Goal: Task Accomplishment & Management: Manage account settings

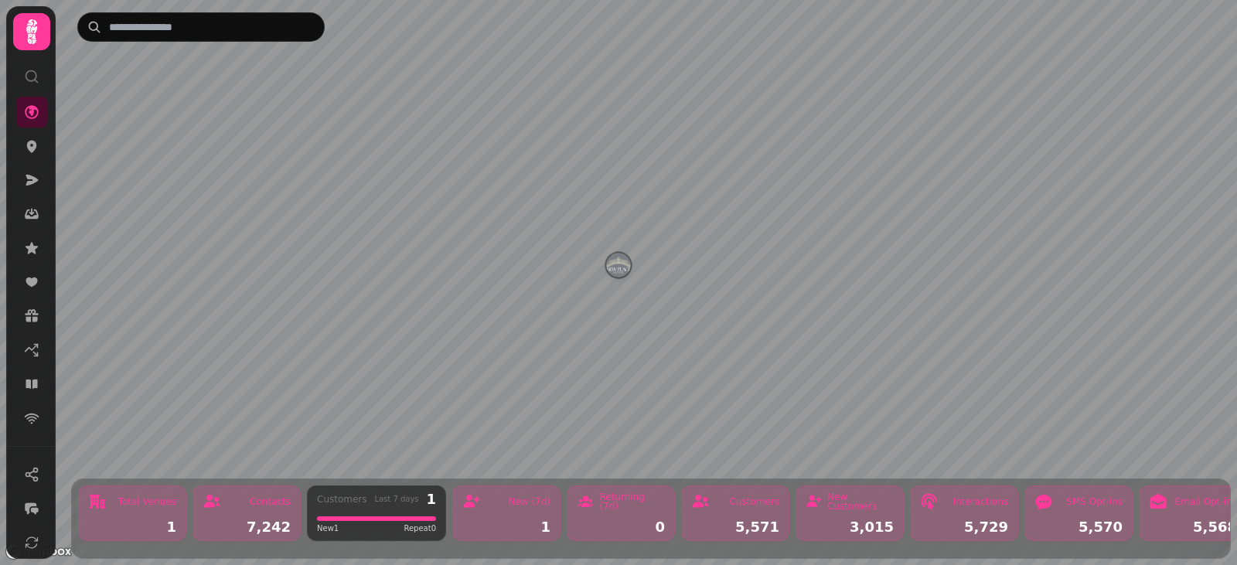
click at [33, 47] on icon at bounding box center [31, 31] width 31 height 31
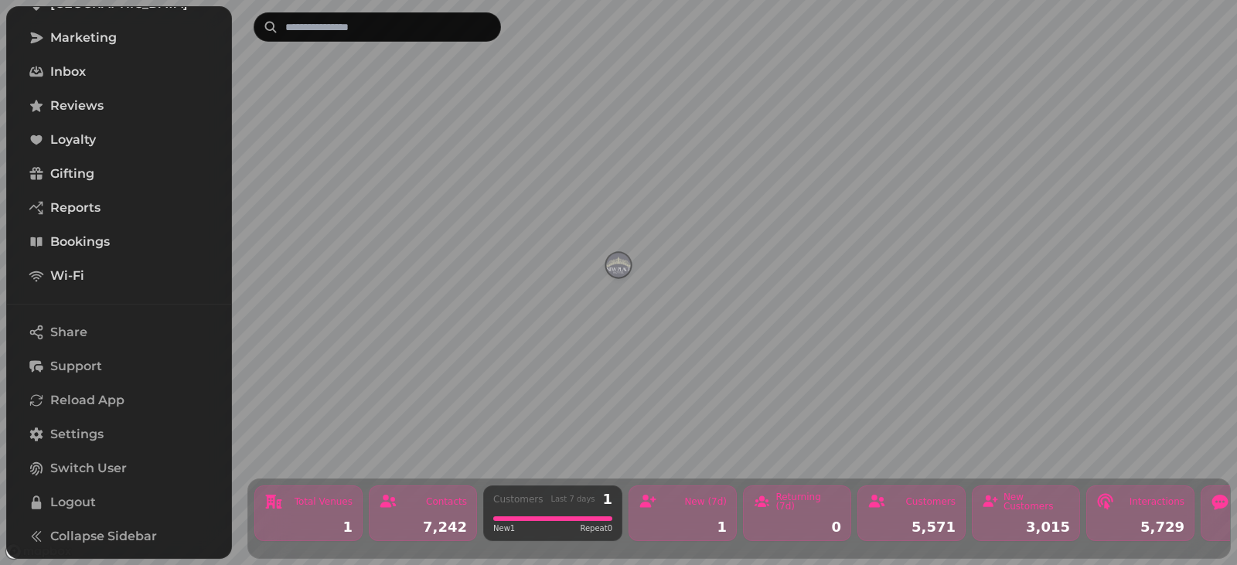
scroll to position [326, 0]
click at [92, 425] on span "Settings" at bounding box center [76, 434] width 53 height 19
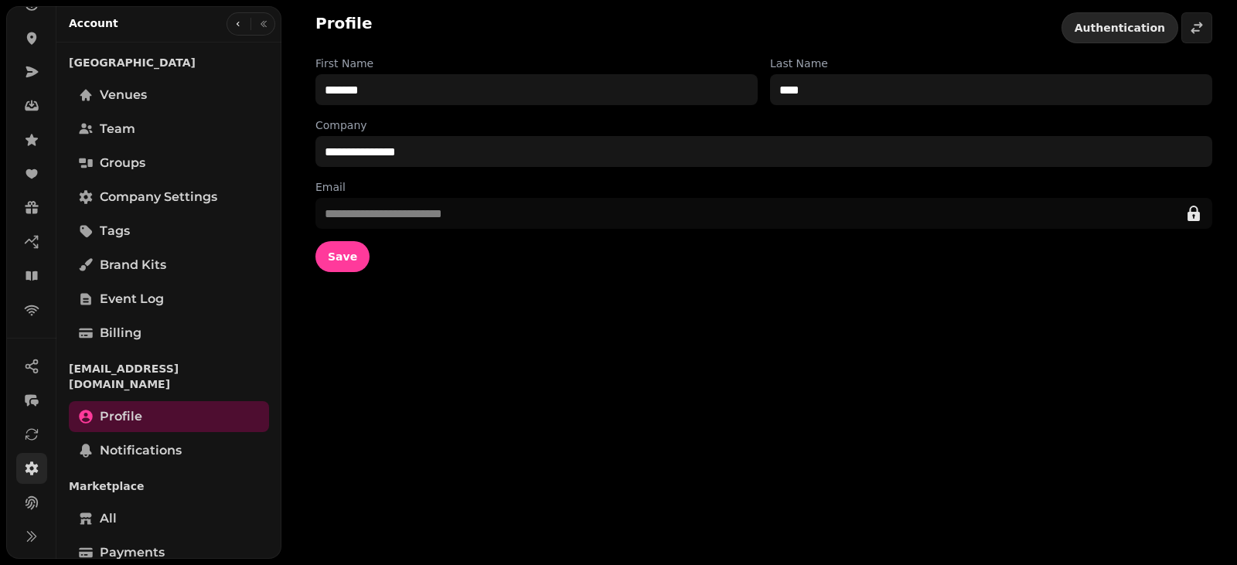
click at [1159, 26] on button "Authentication" at bounding box center [1120, 27] width 117 height 31
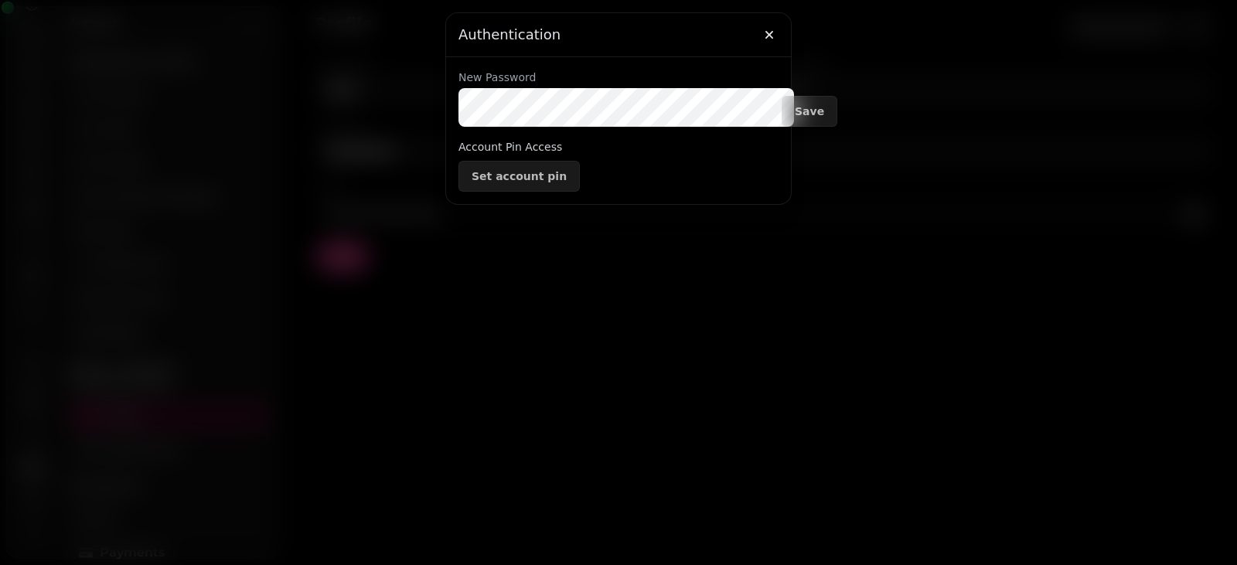
click at [448, 254] on div at bounding box center [618, 282] width 1237 height 565
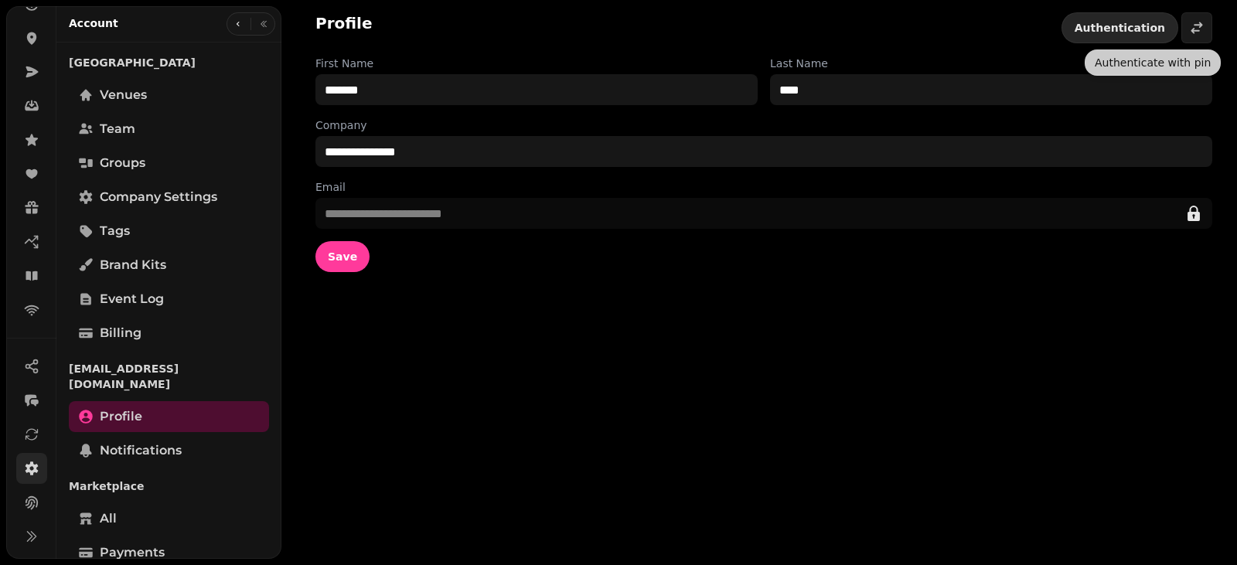
click at [1139, 20] on button "Authentication" at bounding box center [1120, 27] width 117 height 31
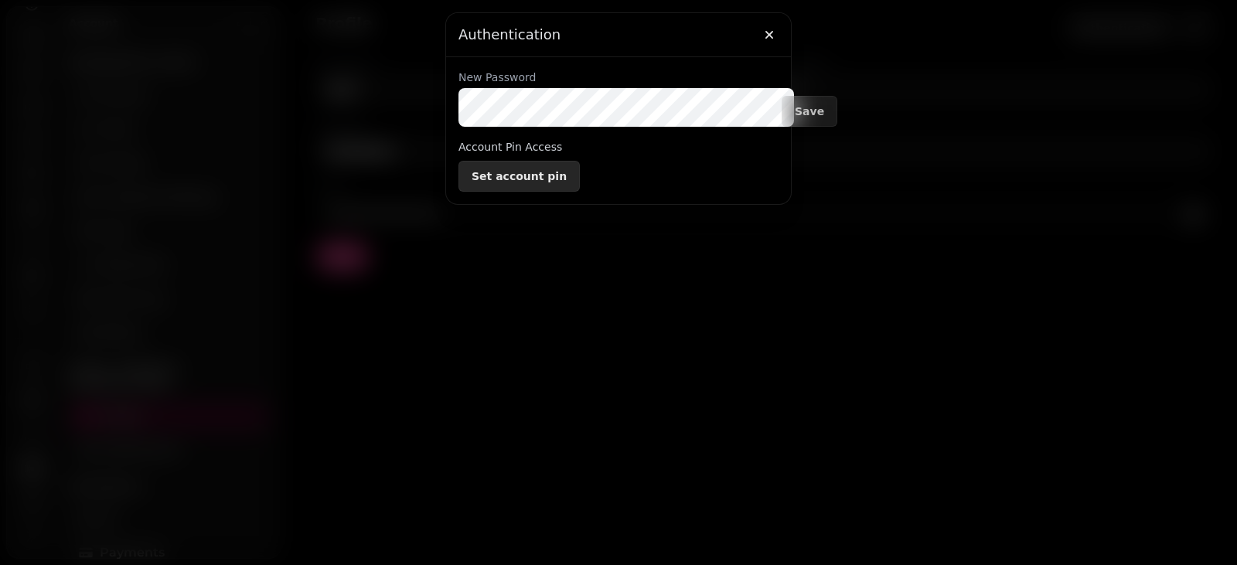
click at [478, 182] on span "Set account pin" at bounding box center [519, 176] width 95 height 11
click at [506, 192] on input at bounding box center [535, 176] width 155 height 31
click at [505, 192] on input at bounding box center [535, 176] width 155 height 31
type input "****"
click at [600, 192] on button "Create" at bounding box center [617, 176] width 65 height 31
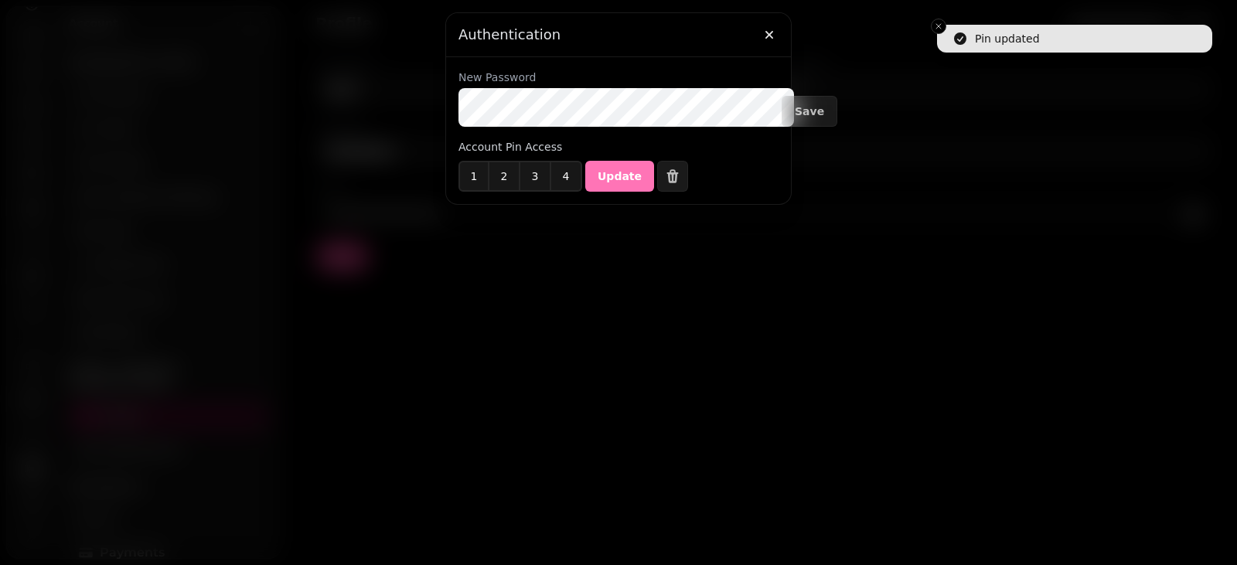
click at [623, 192] on button "Update" at bounding box center [619, 176] width 69 height 31
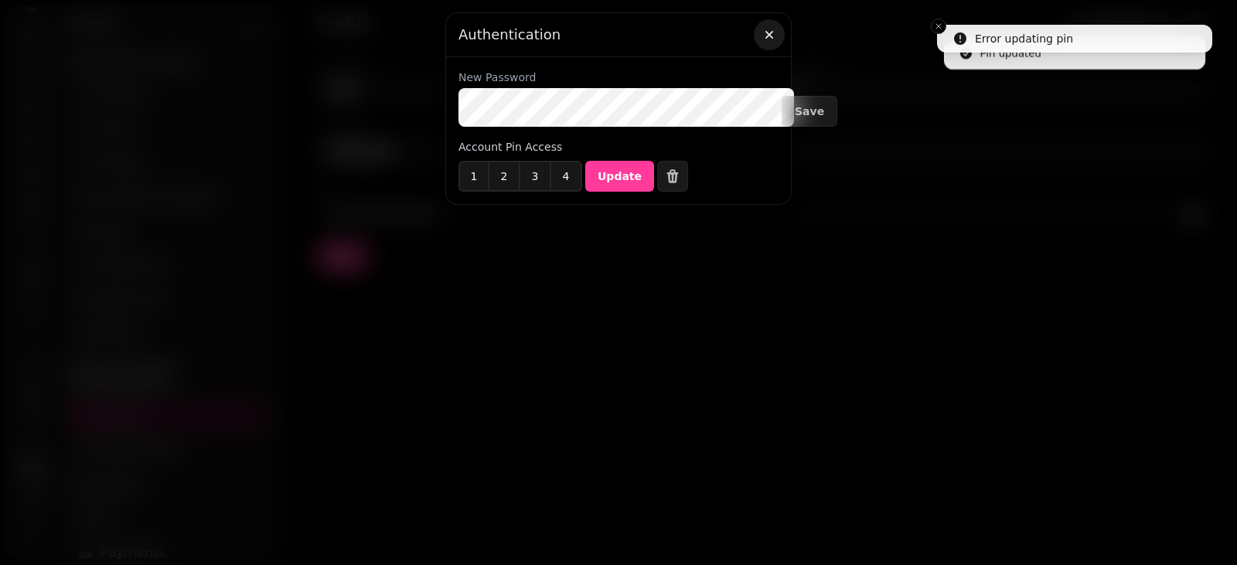
click at [777, 39] on icon "button" at bounding box center [769, 34] width 15 height 15
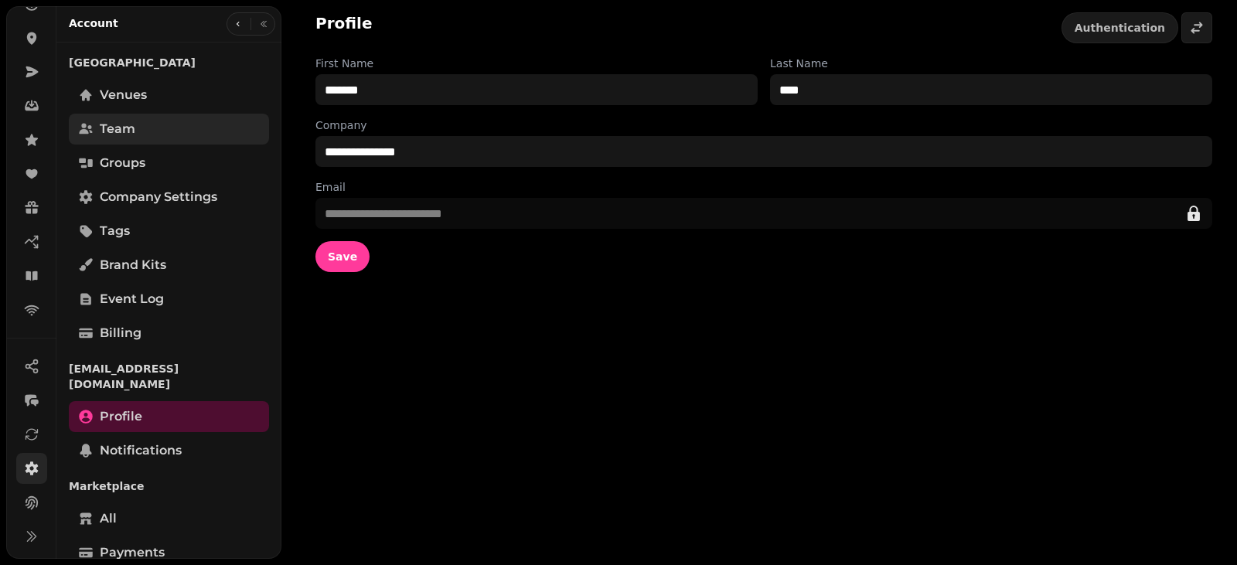
click at [162, 145] on link "Team" at bounding box center [169, 129] width 200 height 31
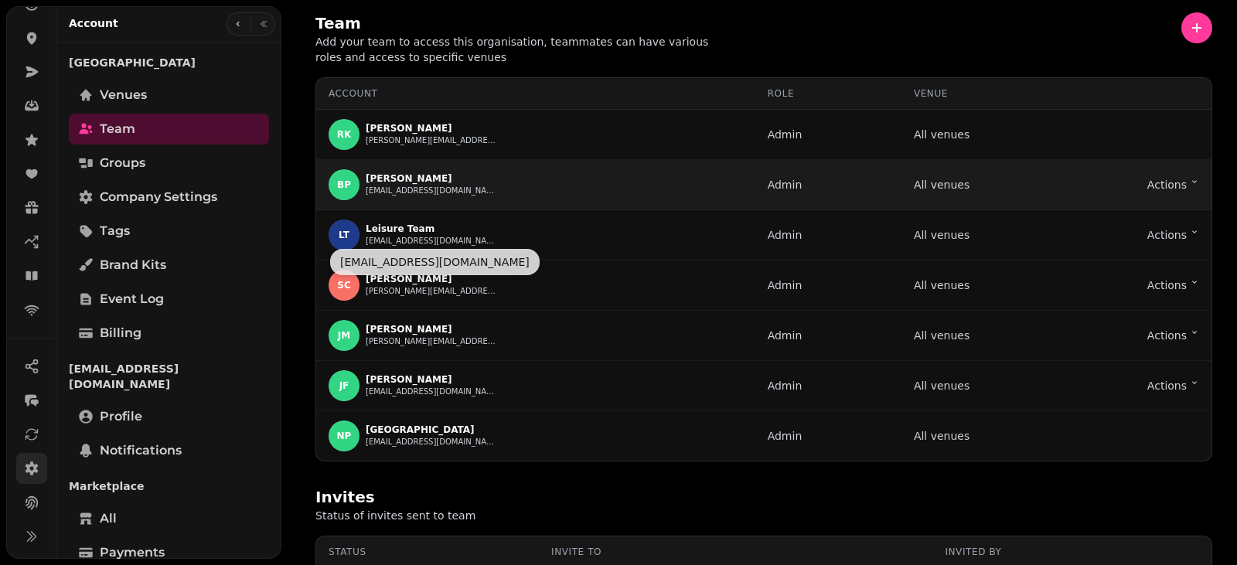
click at [455, 185] on p "[PERSON_NAME]" at bounding box center [431, 178] width 131 height 12
click at [457, 197] on button "[EMAIL_ADDRESS][DOMAIN_NAME]" at bounding box center [431, 191] width 131 height 12
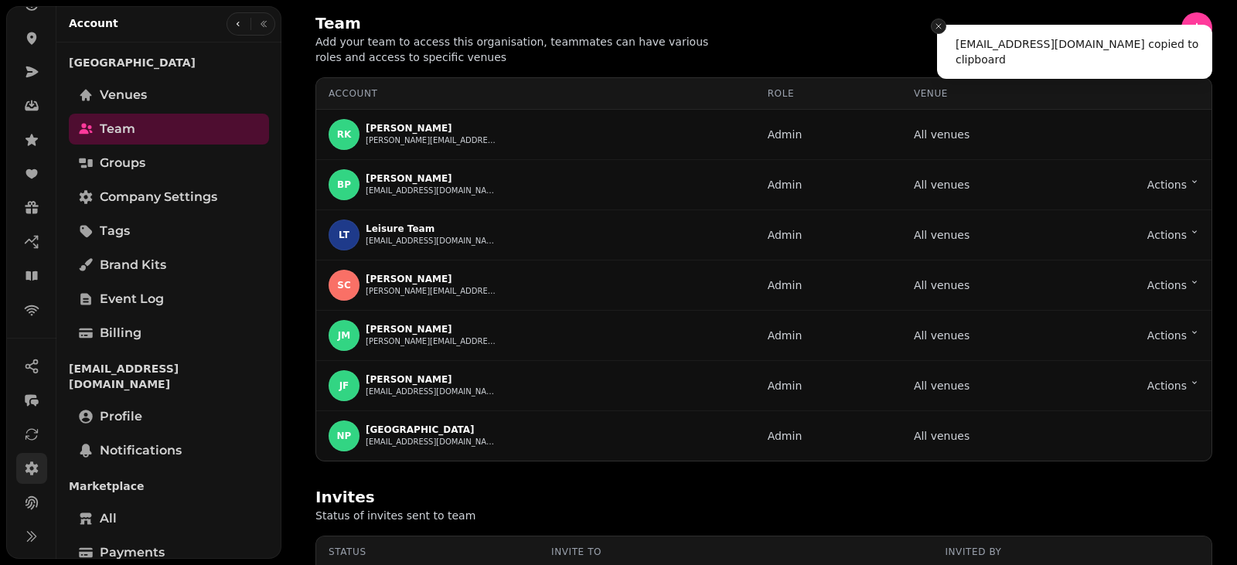
click at [931, 29] on button "Close toast" at bounding box center [938, 26] width 15 height 15
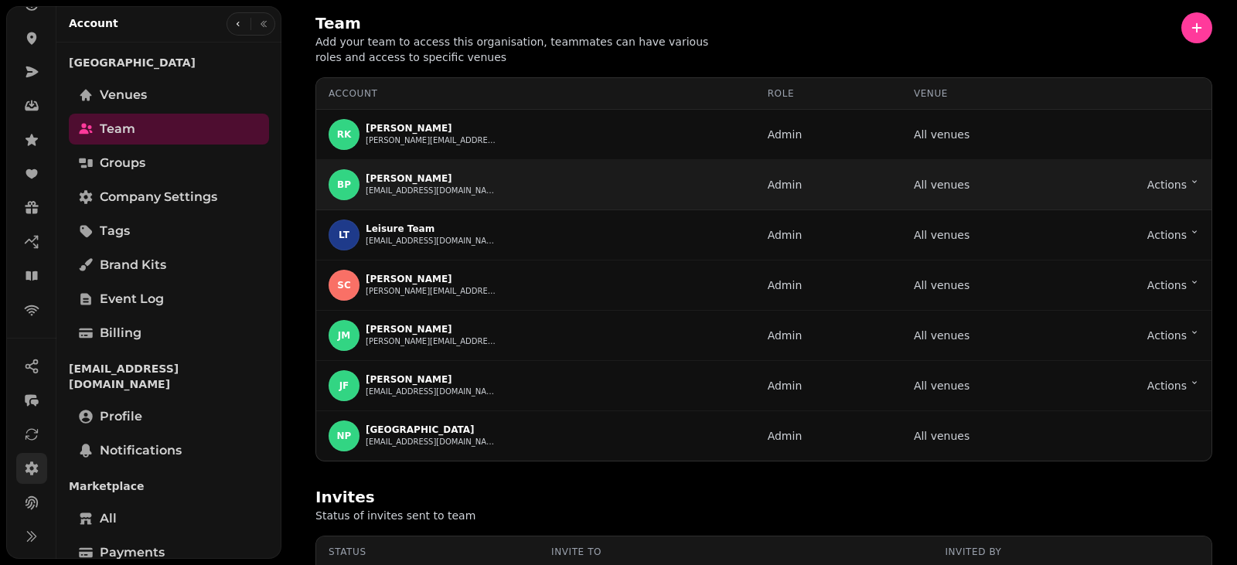
click at [1157, 228] on html "Team Add your team to access this organisation, teammates can have various role…" at bounding box center [618, 282] width 1237 height 565
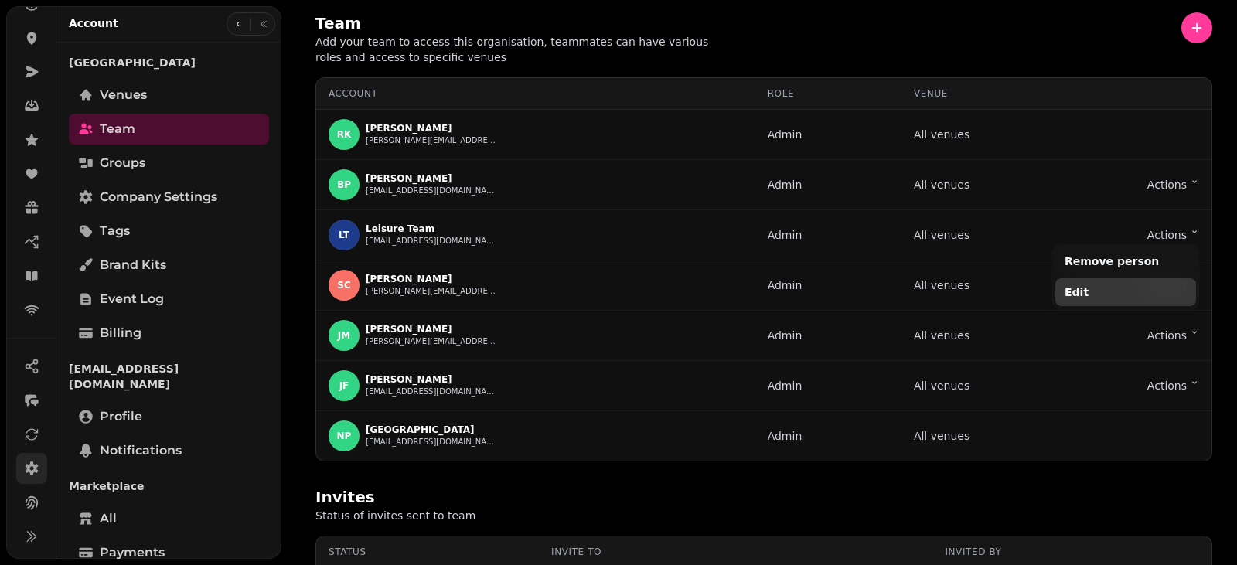
click at [1090, 302] on button "Edit" at bounding box center [1125, 292] width 141 height 28
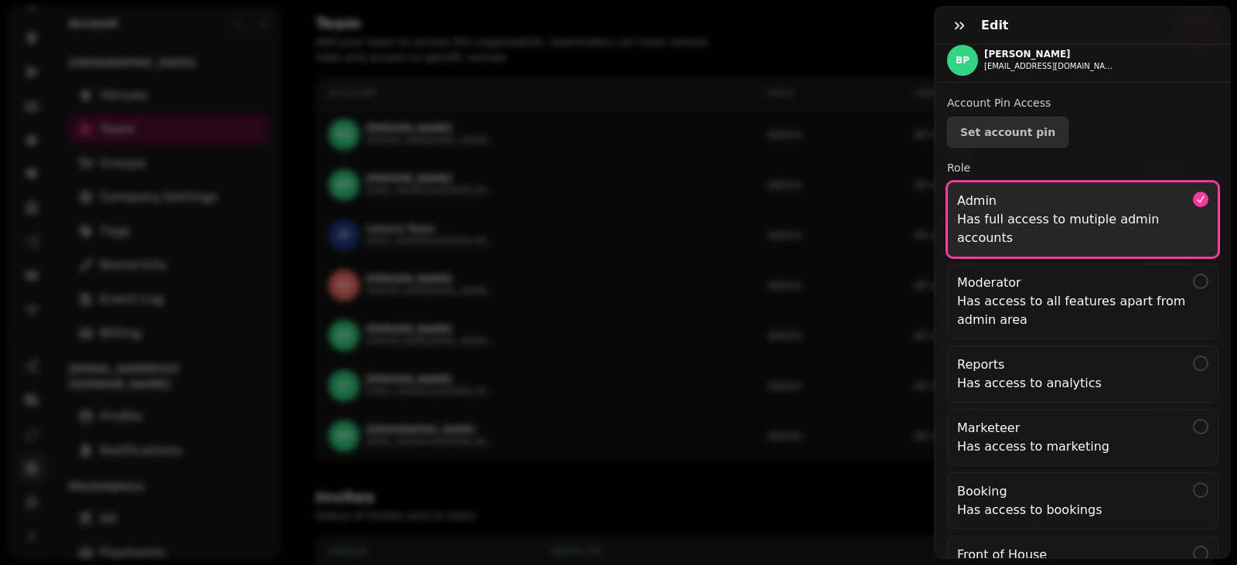
click at [906, 21] on div "Edit BP [PERSON_NAME] [EMAIL_ADDRESS][DOMAIN_NAME] Account Pin Access Set accou…" at bounding box center [618, 288] width 1237 height 553
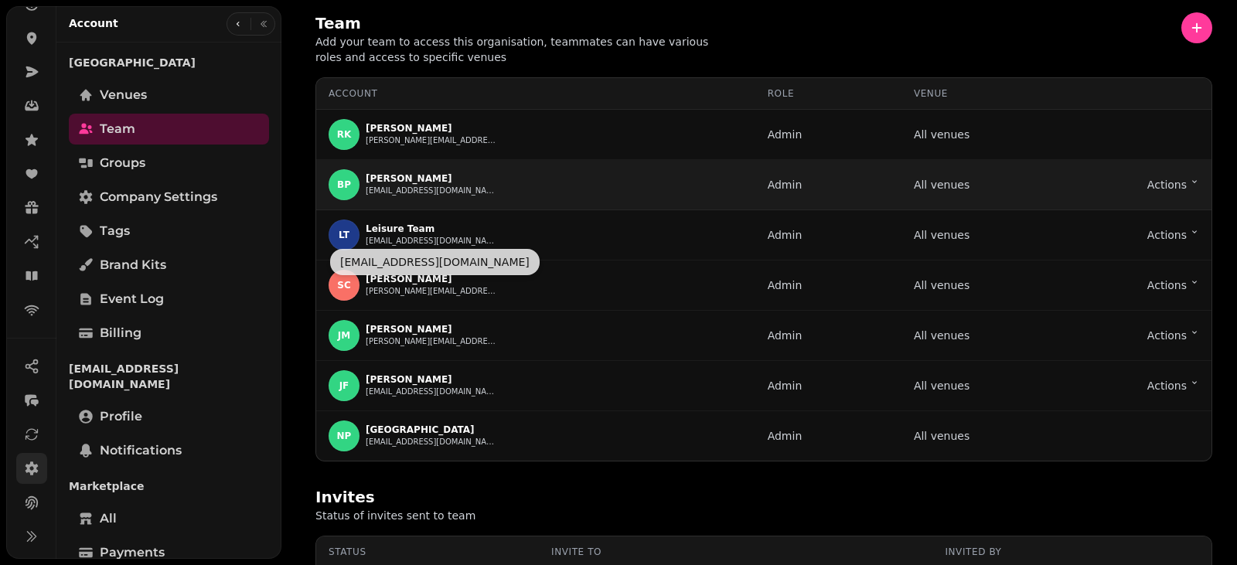
click at [488, 197] on button "[EMAIL_ADDRESS][DOMAIN_NAME]" at bounding box center [431, 191] width 131 height 12
